Goal: Information Seeking & Learning: Check status

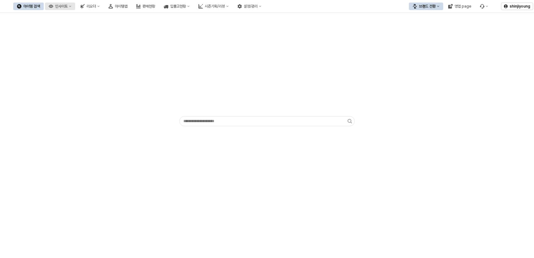
click at [68, 7] on div "인사이트" at bounding box center [61, 6] width 13 height 4
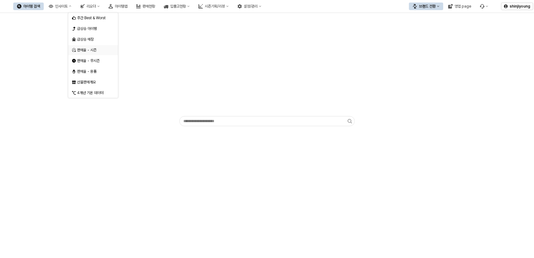
click at [92, 51] on div "판매율 - 시즌" at bounding box center [93, 50] width 33 height 5
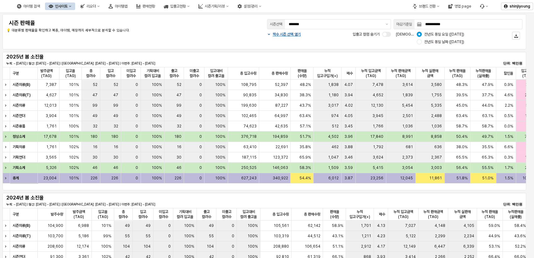
scroll to position [0, 33]
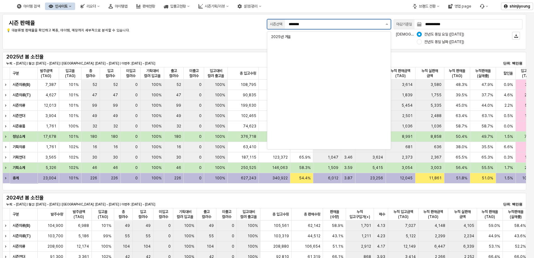
click at [389, 24] on button "제안 사항 표시" at bounding box center [387, 24] width 8 height 9
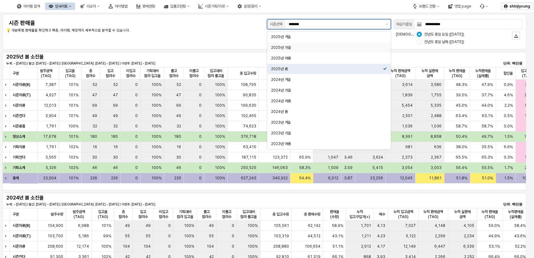
click at [292, 48] on div "2025년 가을" at bounding box center [327, 47] width 112 height 5
type input "********"
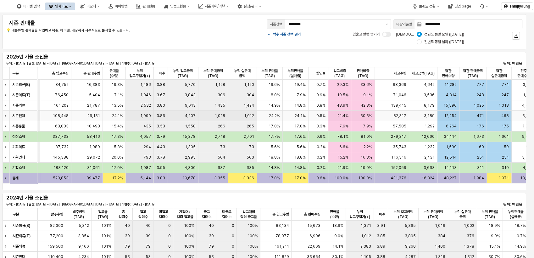
scroll to position [0, 218]
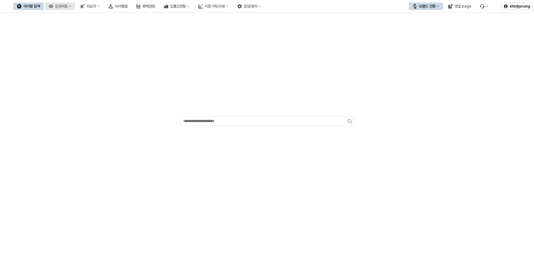
click at [68, 6] on div "인사이트" at bounding box center [61, 6] width 13 height 4
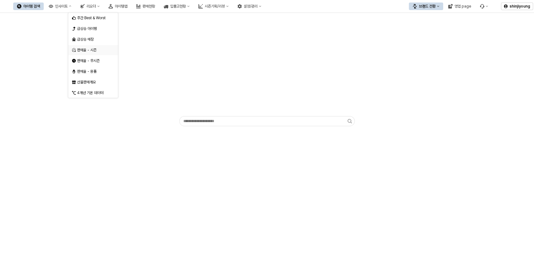
click at [95, 49] on div "판매율 - 시즌" at bounding box center [93, 50] width 33 height 5
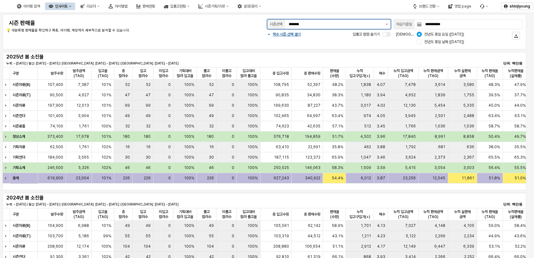
click at [389, 22] on button "제안 사항 표시" at bounding box center [387, 24] width 8 height 9
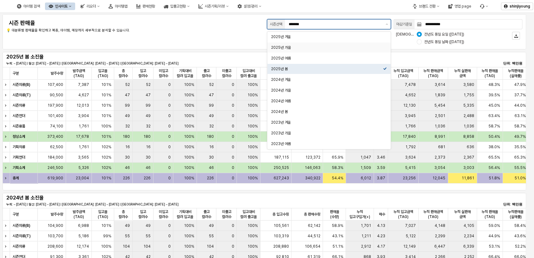
click at [290, 49] on div "2025년 가을" at bounding box center [327, 47] width 112 height 5
type input "********"
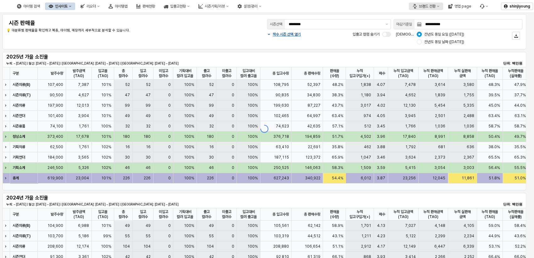
click at [437, 5] on icon "브랜드 전환" at bounding box center [438, 6] width 3 height 3
